Goal: Task Accomplishment & Management: Manage account settings

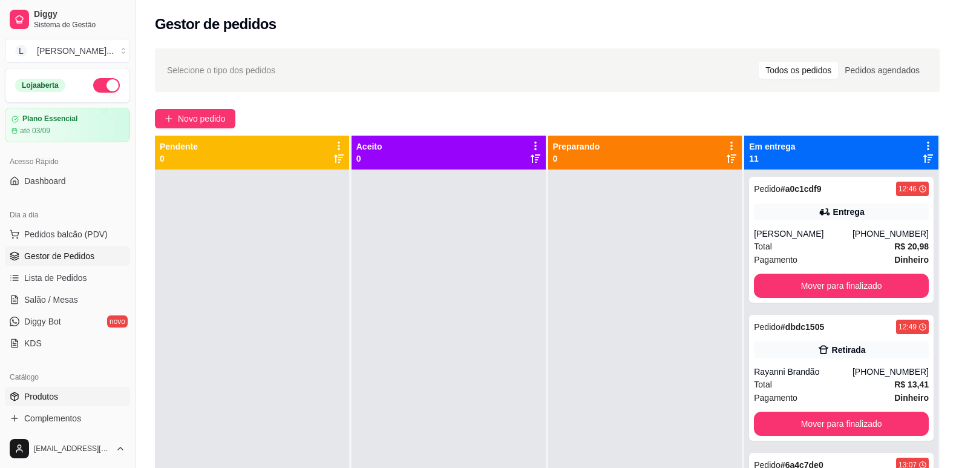
click at [51, 402] on span "Produtos" at bounding box center [41, 396] width 34 height 12
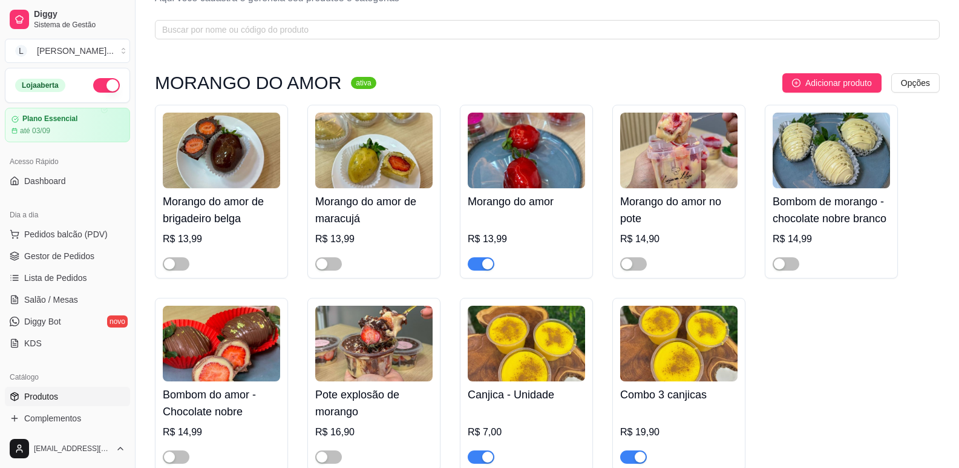
scroll to position [121, 0]
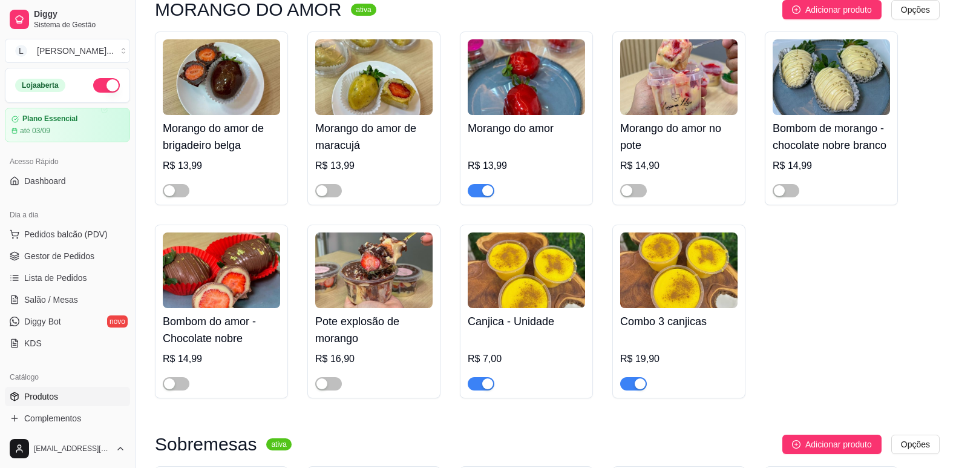
click at [478, 186] on span "button" at bounding box center [481, 190] width 27 height 13
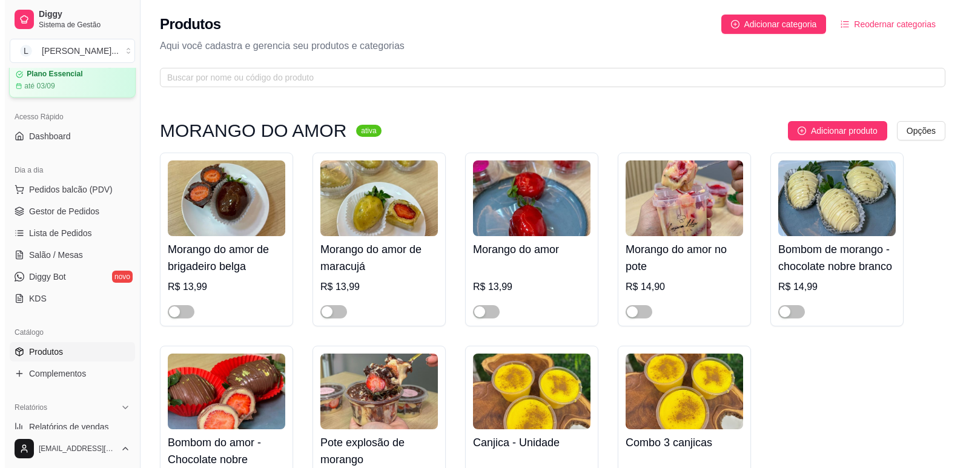
scroll to position [0, 0]
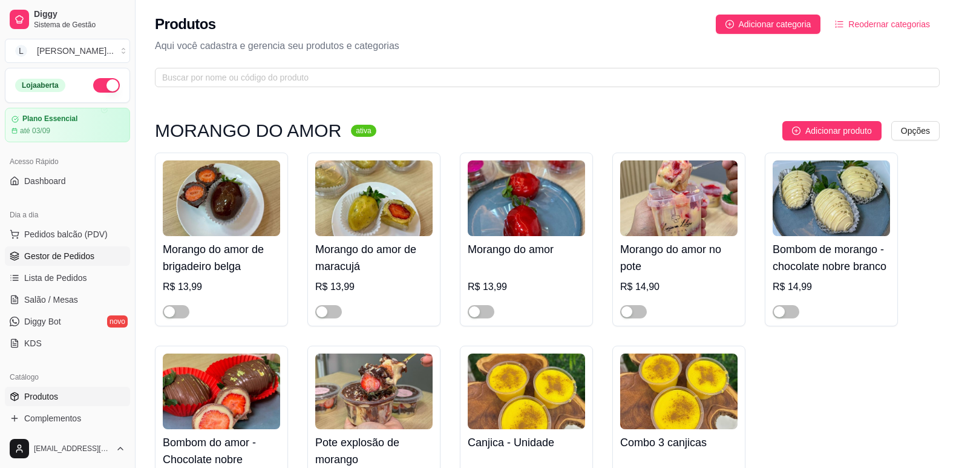
click at [64, 251] on span "Gestor de Pedidos" at bounding box center [59, 256] width 70 height 12
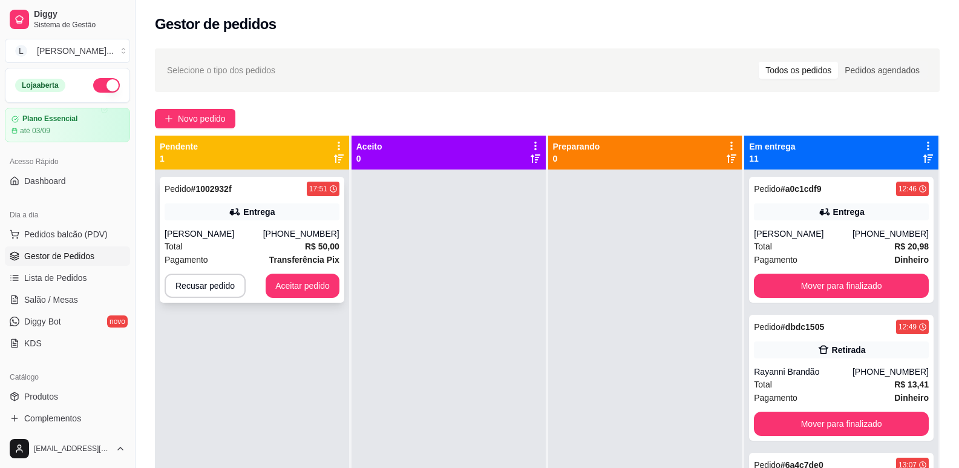
click at [229, 238] on div "[PERSON_NAME]" at bounding box center [214, 234] width 99 height 12
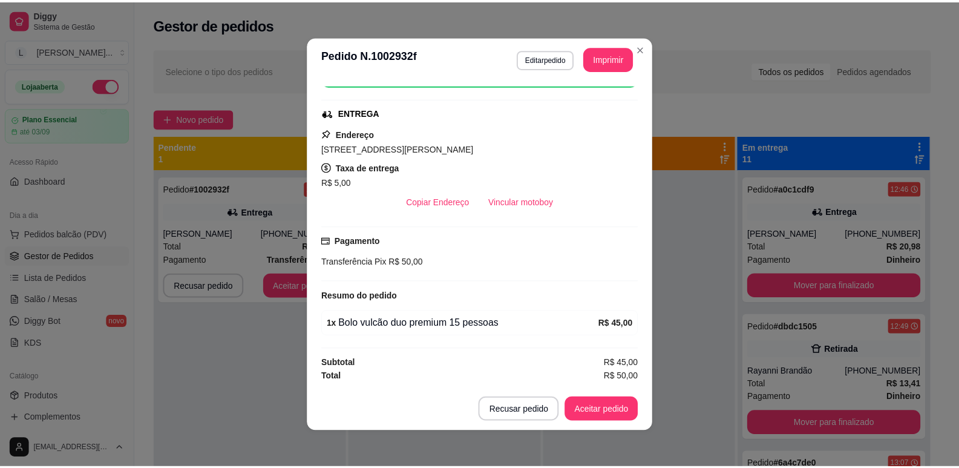
scroll to position [2, 0]
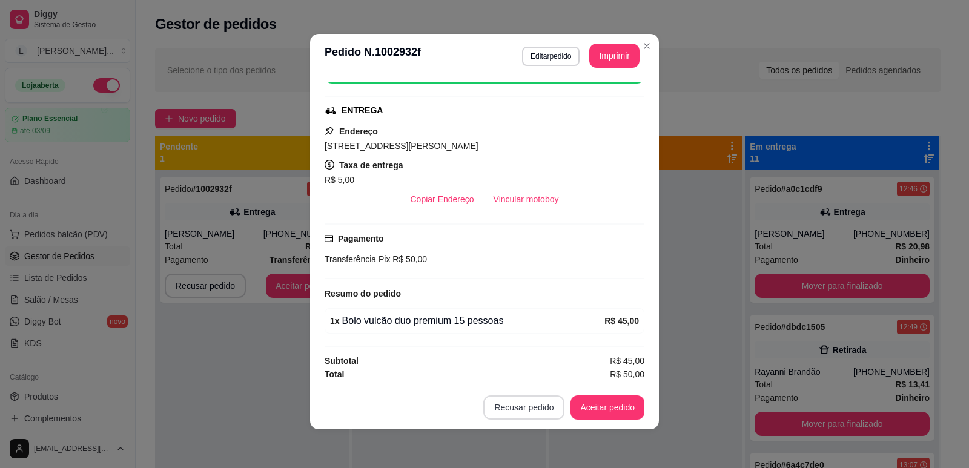
click at [497, 403] on button "Recusar pedido" at bounding box center [523, 407] width 81 height 24
click at [553, 372] on button "Sim" at bounding box center [553, 377] width 48 height 24
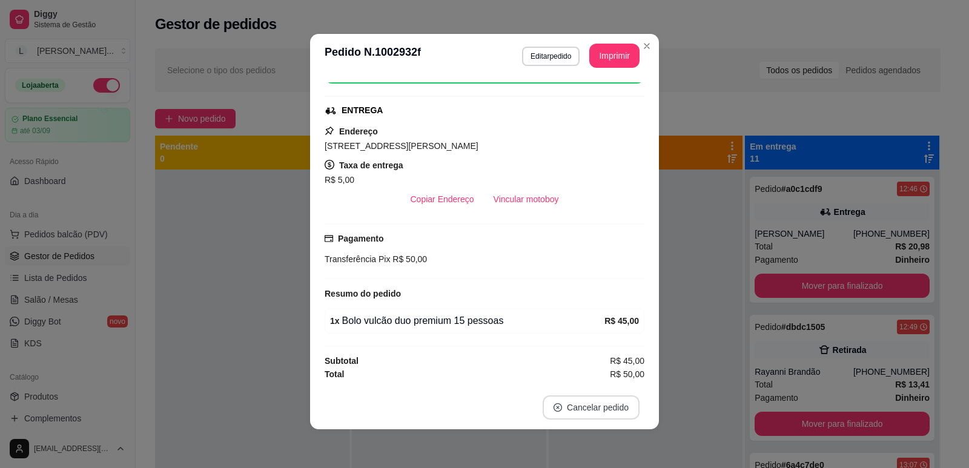
click at [562, 407] on button "Cancelar pedido" at bounding box center [590, 407] width 97 height 24
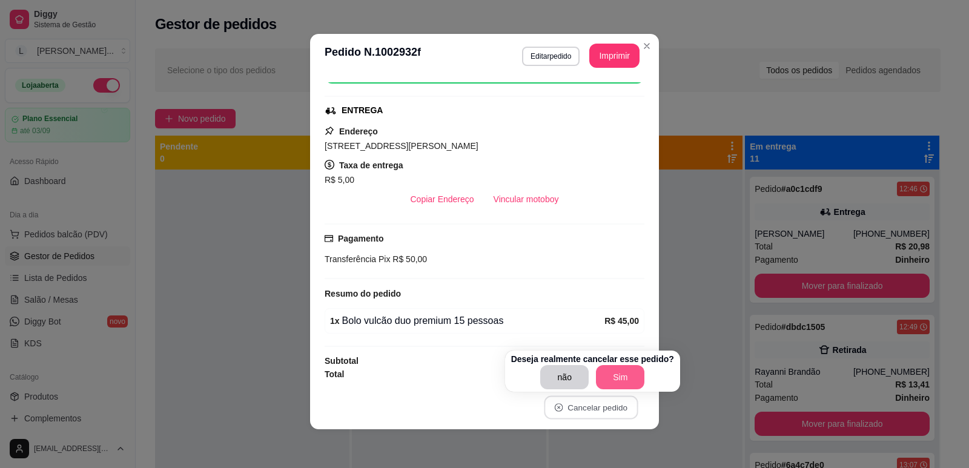
click at [609, 381] on button "Sim" at bounding box center [620, 377] width 48 height 24
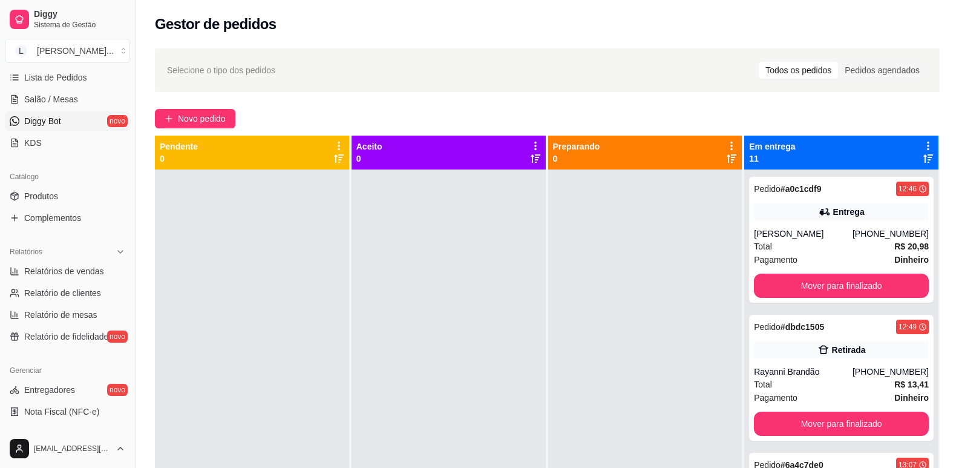
scroll to position [121, 0]
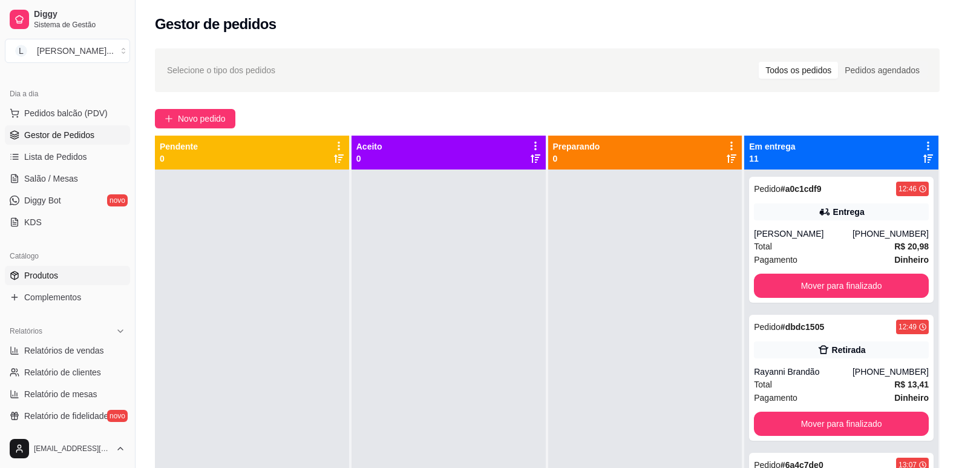
click at [73, 277] on link "Produtos" at bounding box center [67, 275] width 125 height 19
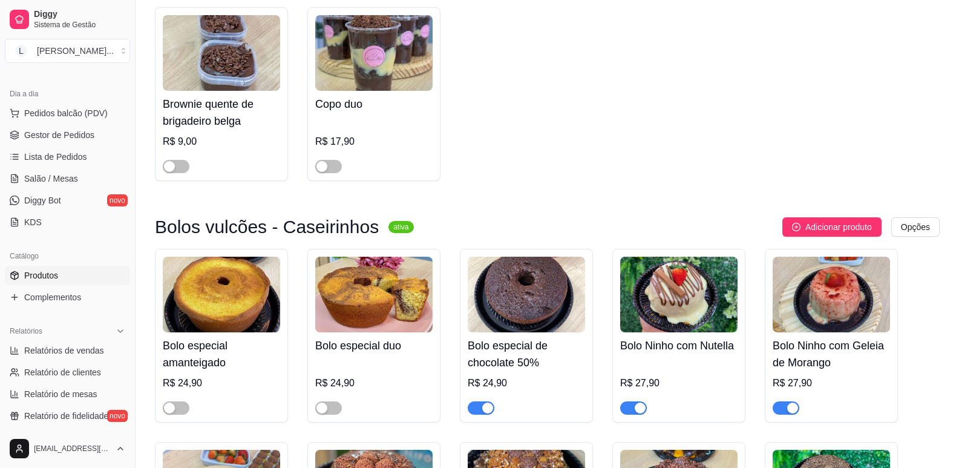
scroll to position [2179, 0]
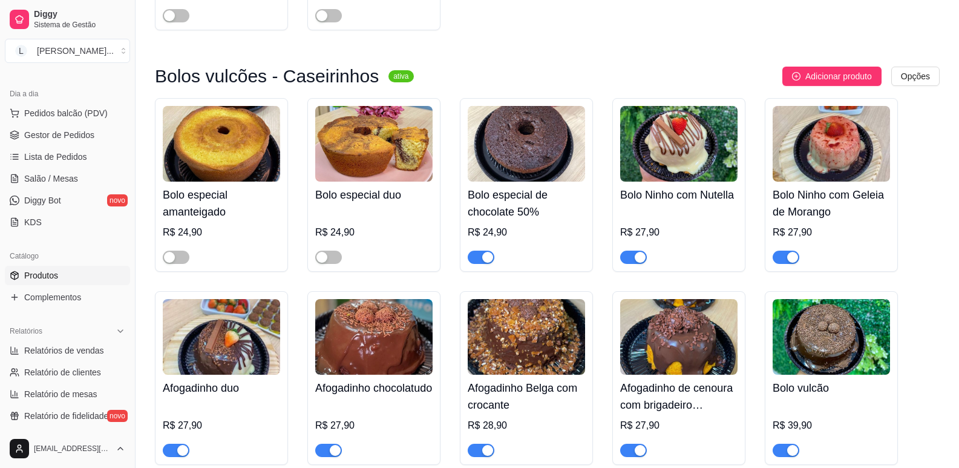
click at [485, 263] on div "button" at bounding box center [487, 257] width 11 height 11
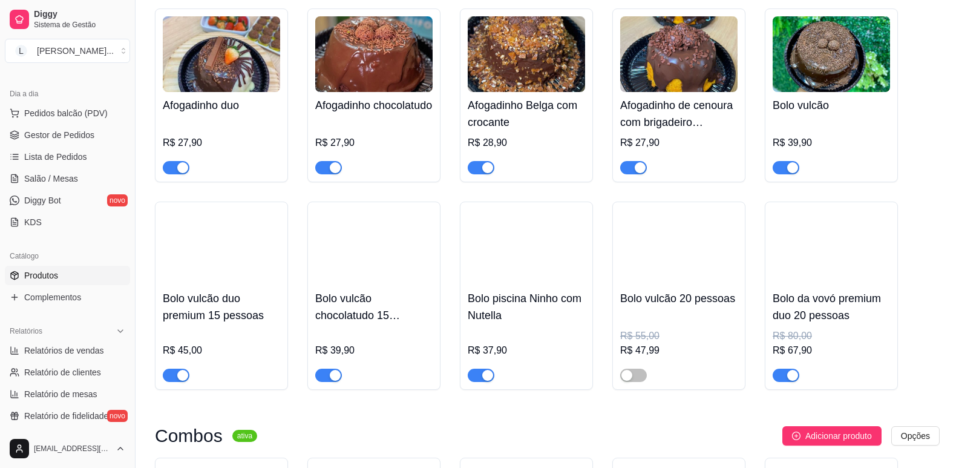
scroll to position [2482, 0]
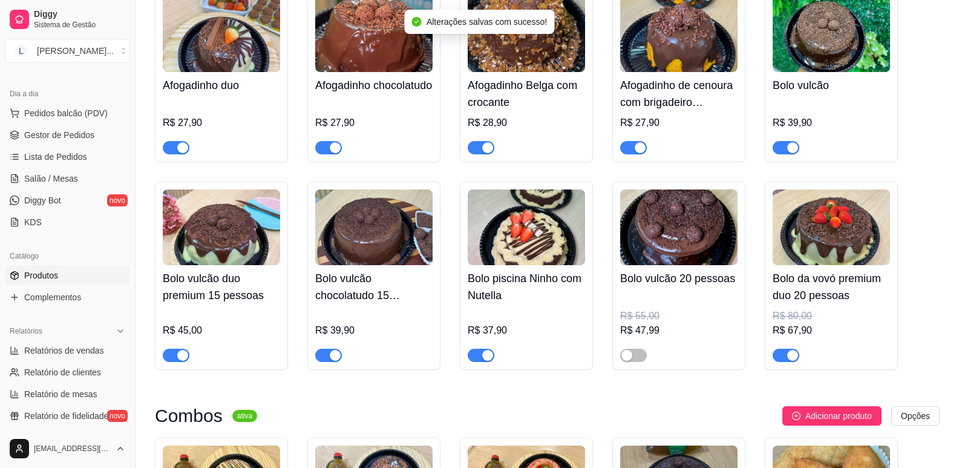
click at [176, 362] on button "button" at bounding box center [176, 355] width 27 height 13
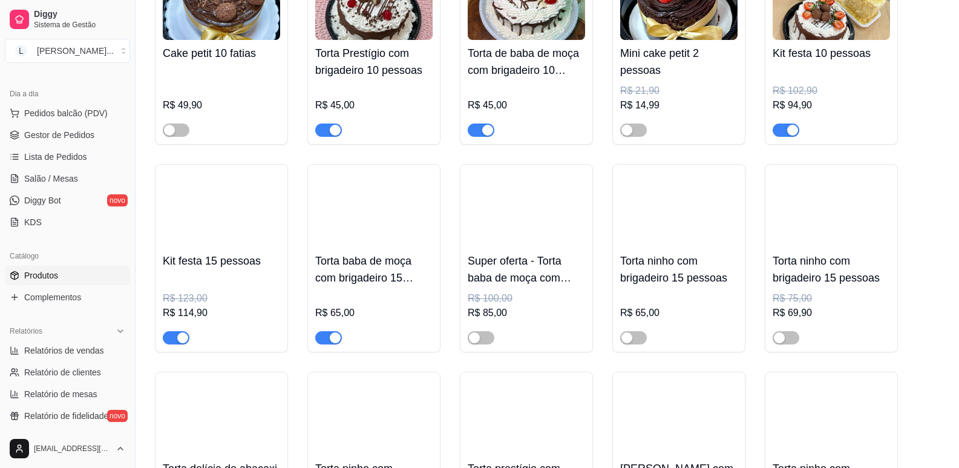
scroll to position [3995, 0]
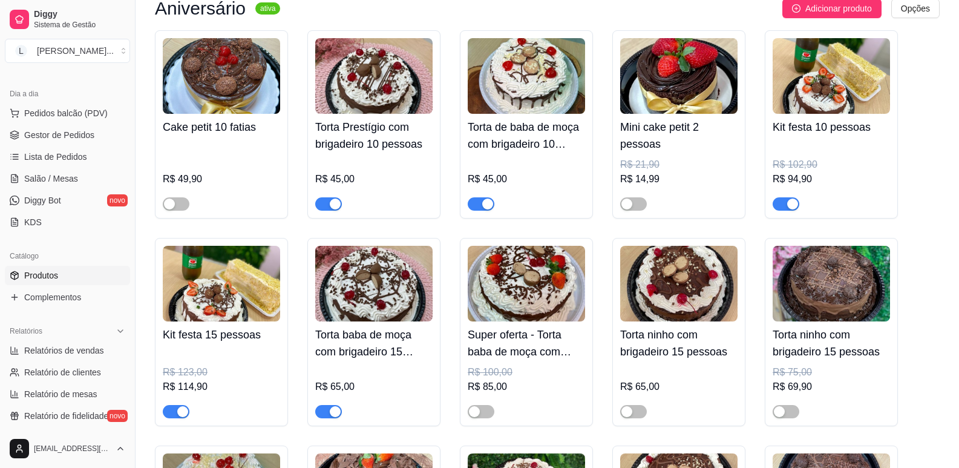
click at [330, 209] on div "button" at bounding box center [335, 204] width 11 height 11
click at [478, 211] on span "button" at bounding box center [481, 203] width 27 height 13
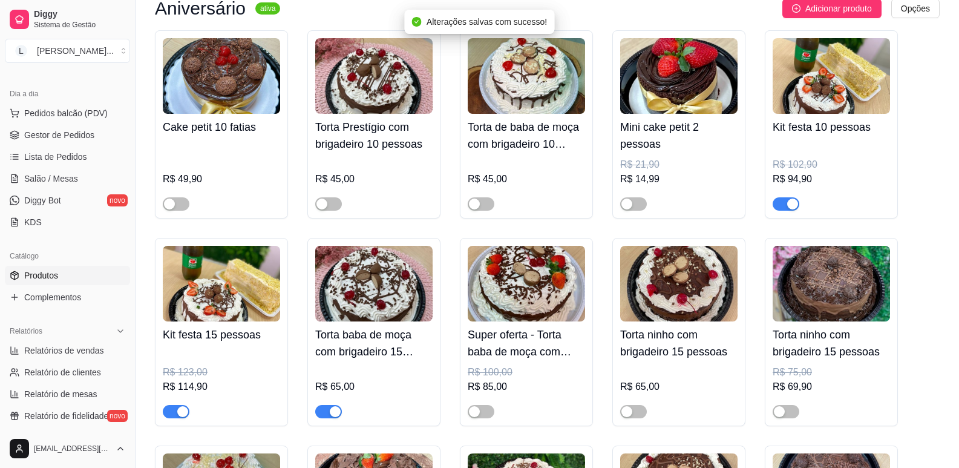
click at [784, 211] on span "button" at bounding box center [786, 203] width 27 height 13
click at [333, 417] on div "button" at bounding box center [335, 411] width 11 height 11
click at [168, 418] on span "button" at bounding box center [176, 411] width 27 height 13
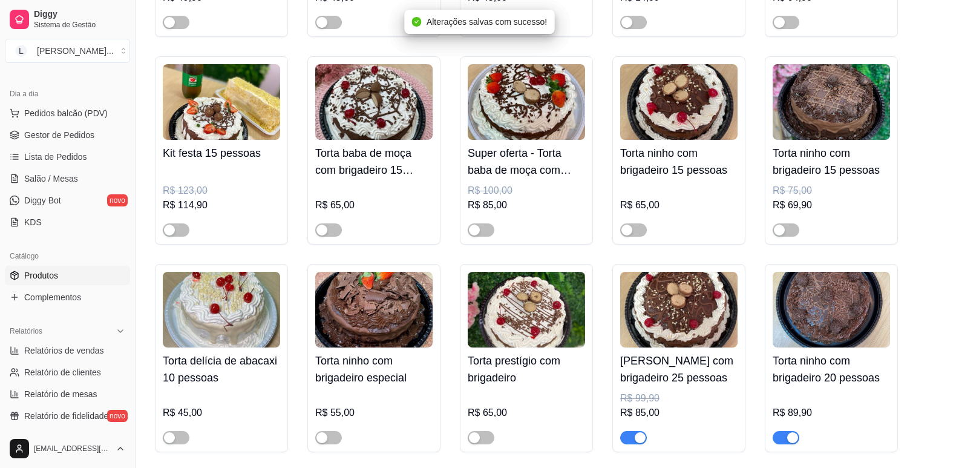
scroll to position [4235, 0]
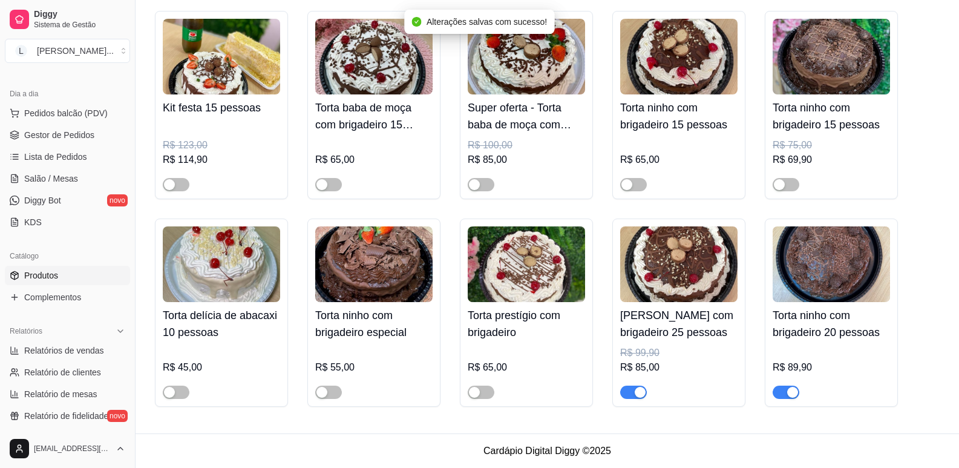
click at [634, 395] on button "button" at bounding box center [633, 392] width 27 height 13
click at [790, 393] on div "button" at bounding box center [793, 392] width 11 height 11
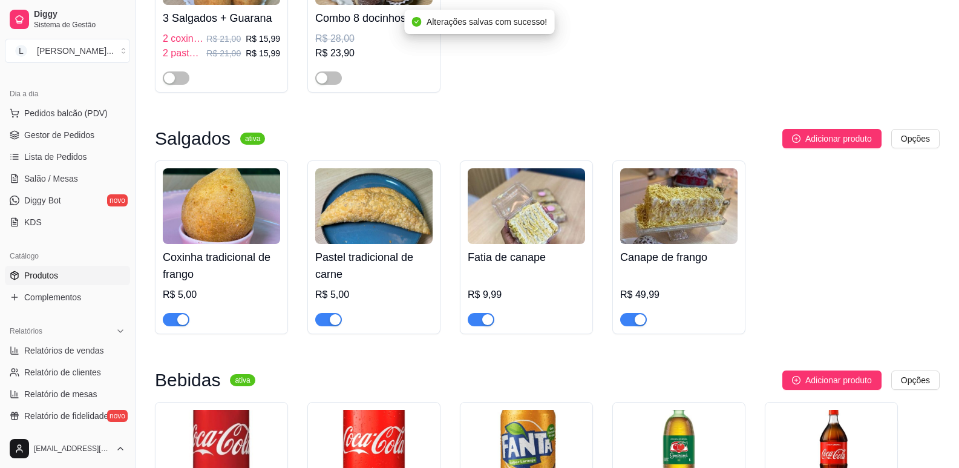
scroll to position [2903, 0]
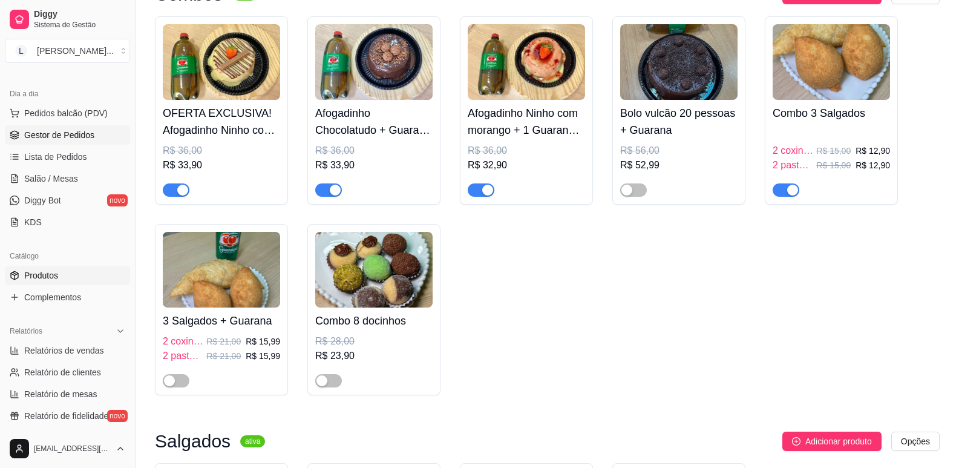
click at [51, 142] on link "Gestor de Pedidos" at bounding box center [67, 134] width 125 height 19
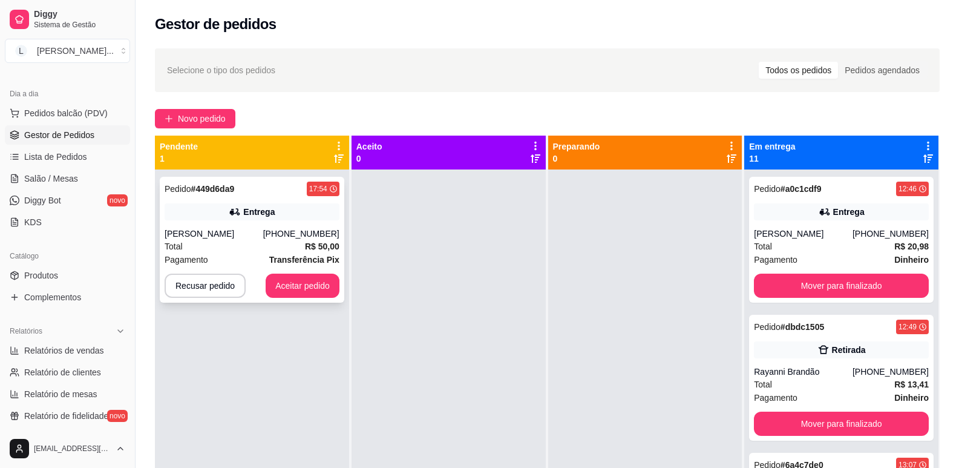
click at [320, 252] on span "R$ 50,00" at bounding box center [322, 246] width 35 height 13
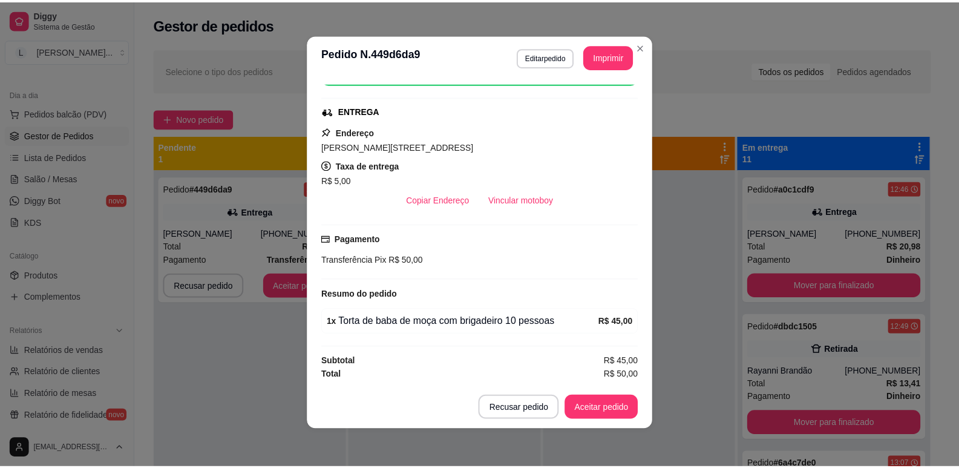
scroll to position [2, 0]
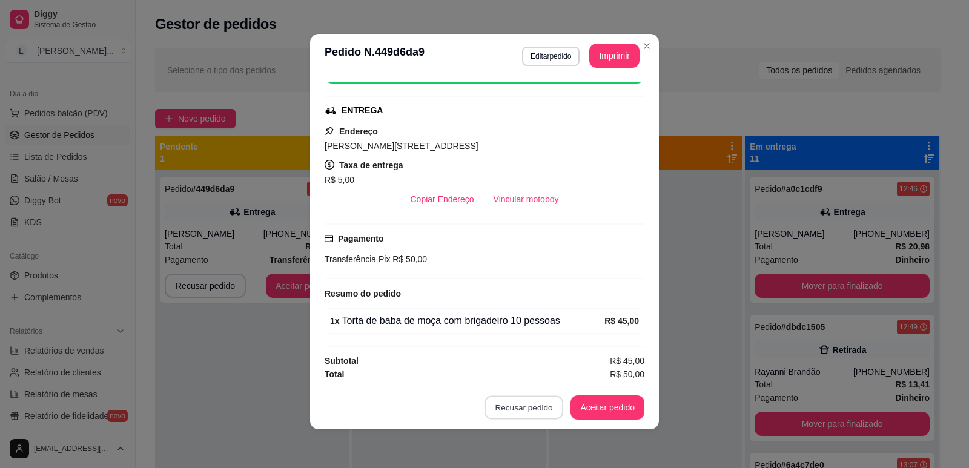
click at [536, 403] on button "Recusar pedido" at bounding box center [523, 408] width 79 height 24
click at [552, 379] on button "Sim" at bounding box center [553, 377] width 48 height 24
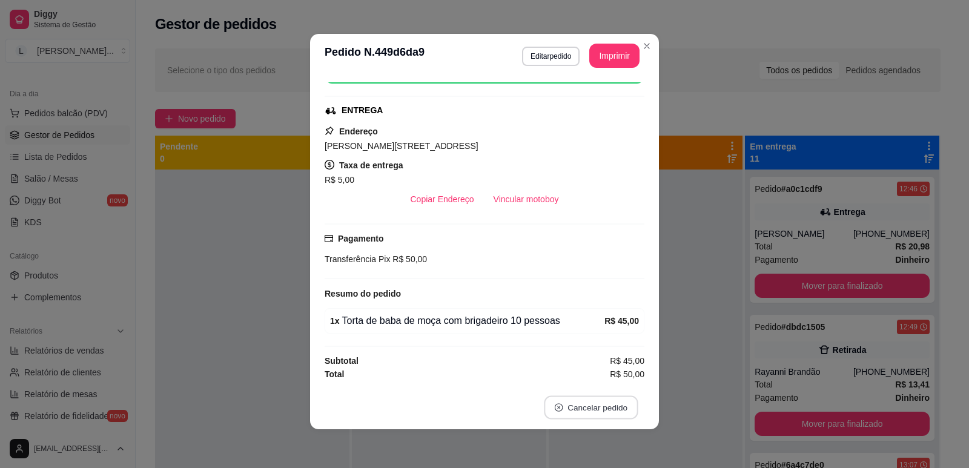
click at [576, 405] on button "Cancelar pedido" at bounding box center [591, 408] width 94 height 24
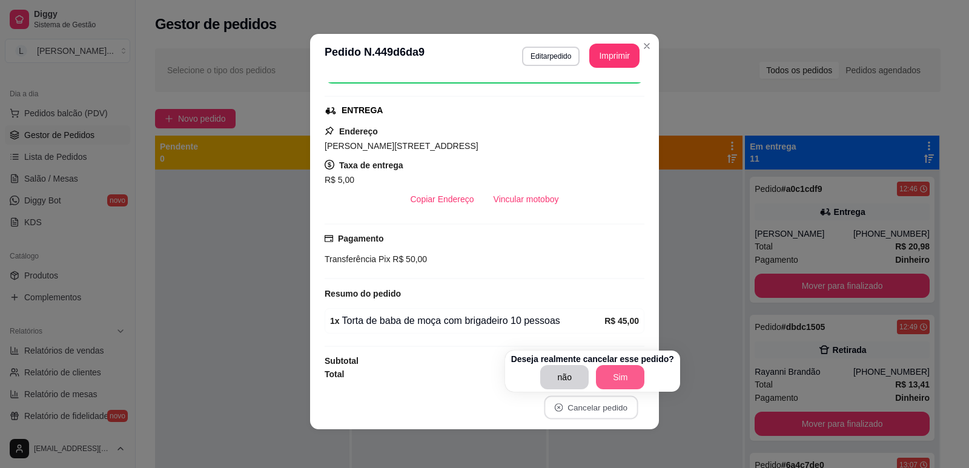
click at [619, 374] on button "Sim" at bounding box center [620, 377] width 48 height 24
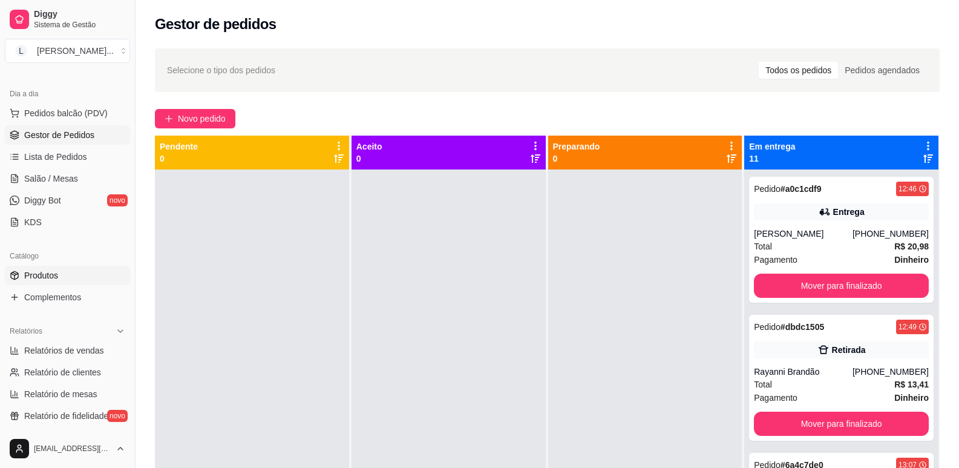
click at [44, 277] on span "Produtos" at bounding box center [41, 275] width 34 height 12
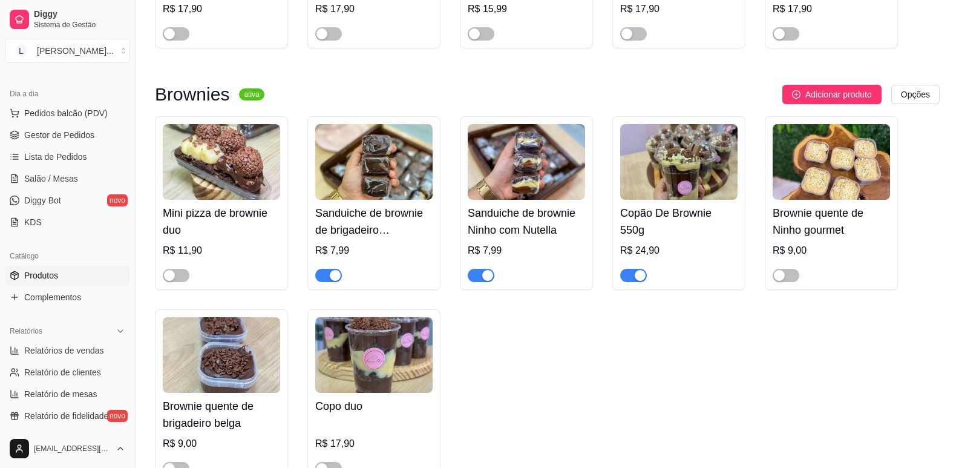
scroll to position [1695, 0]
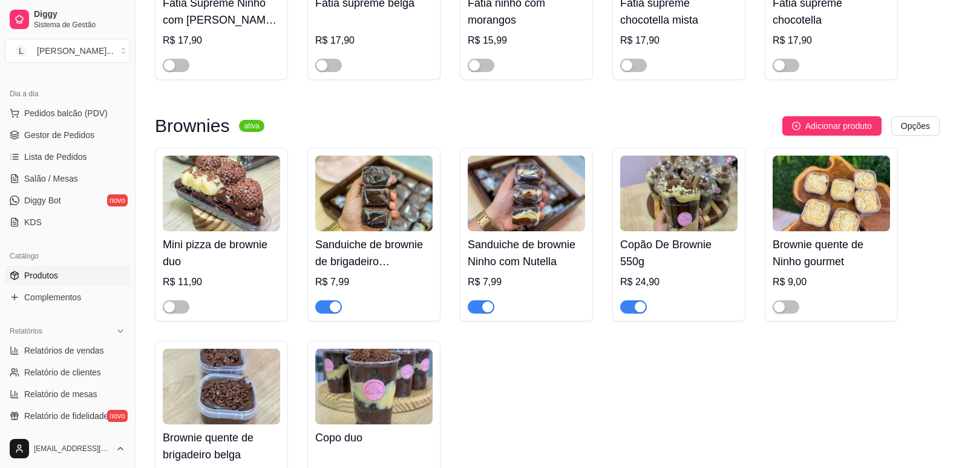
click at [636, 301] on div at bounding box center [678, 301] width 117 height 24
click at [639, 308] on div "button" at bounding box center [640, 306] width 11 height 11
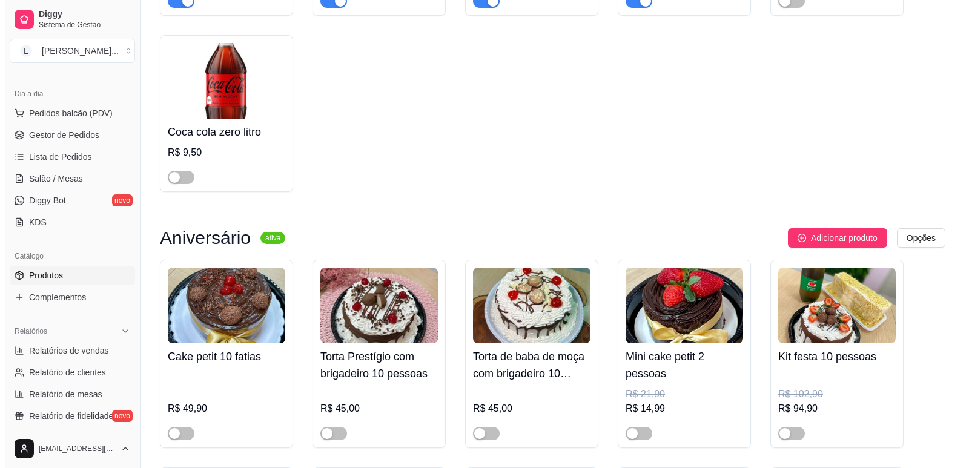
scroll to position [3995, 0]
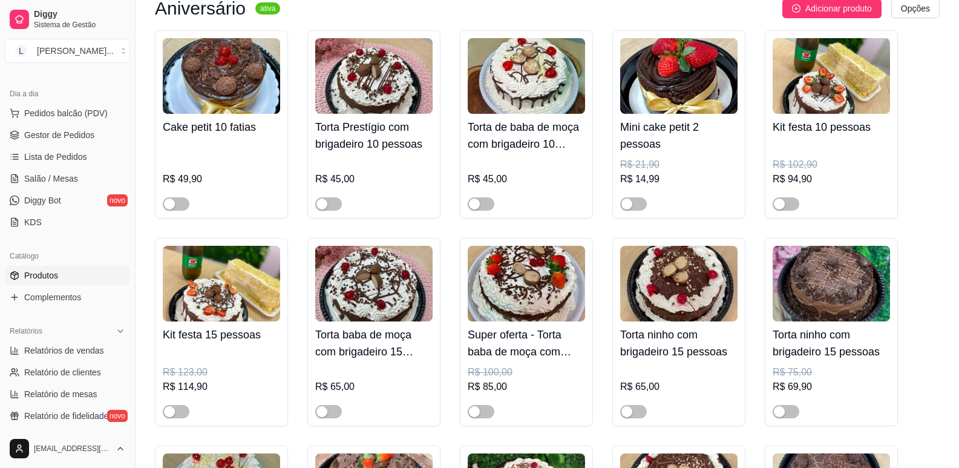
click at [179, 208] on div at bounding box center [176, 203] width 27 height 15
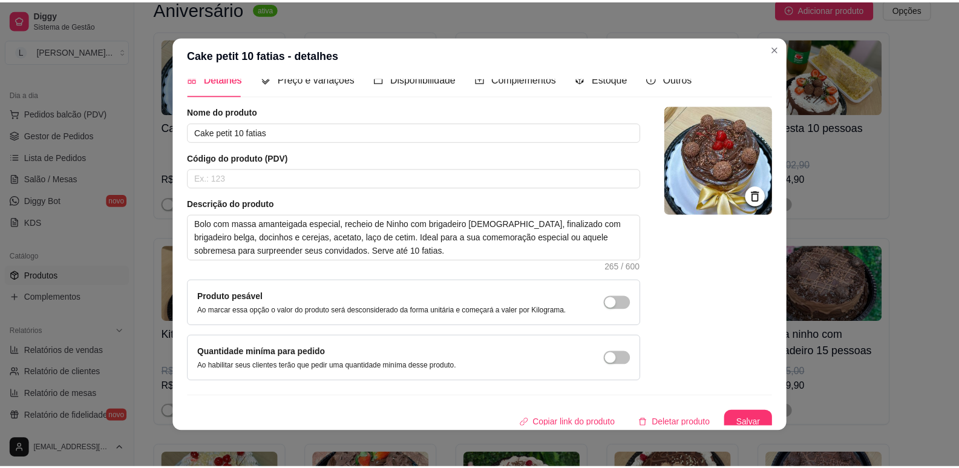
scroll to position [25, 0]
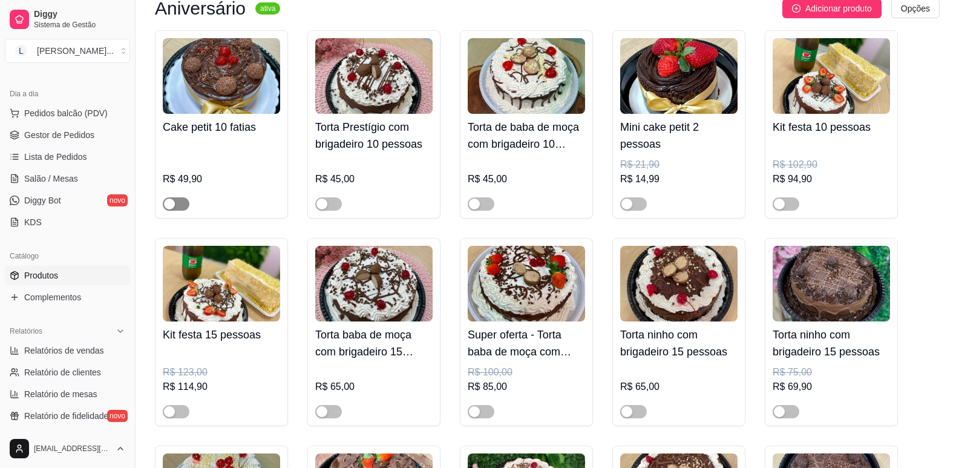
click at [177, 211] on span "button" at bounding box center [176, 203] width 27 height 13
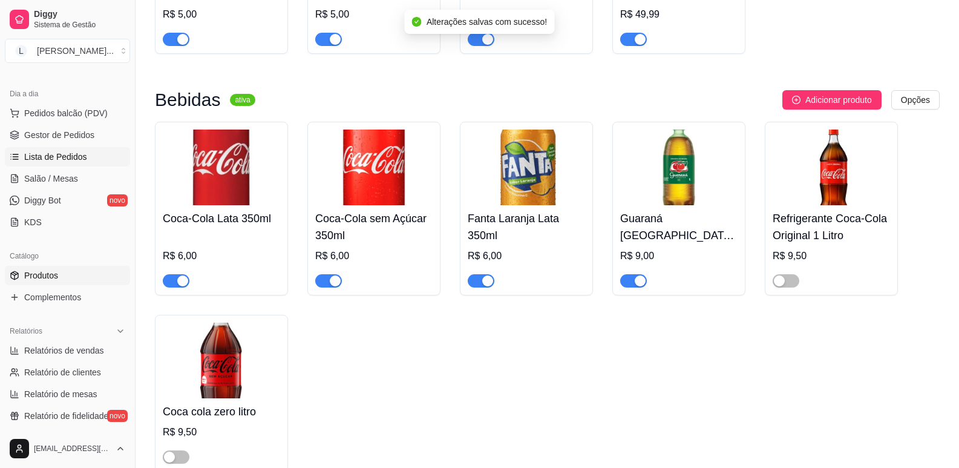
scroll to position [3327, 0]
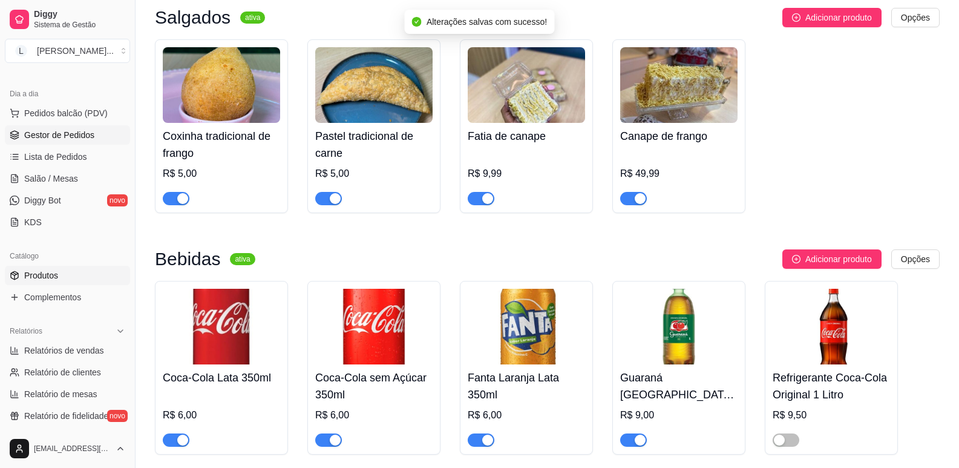
click at [64, 141] on link "Gestor de Pedidos" at bounding box center [67, 134] width 125 height 19
